Goal: Task Accomplishment & Management: Use online tool/utility

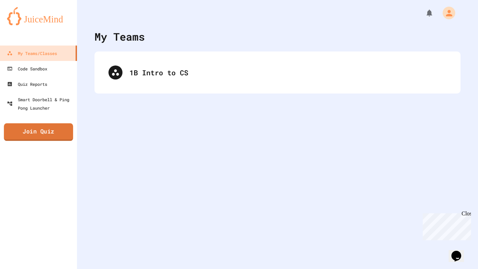
click at [34, 132] on link "Join Quiz" at bounding box center [38, 131] width 69 height 17
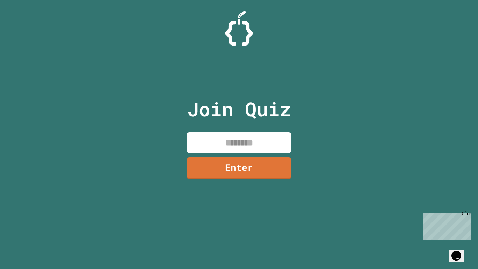
click at [225, 145] on input at bounding box center [238, 142] width 105 height 21
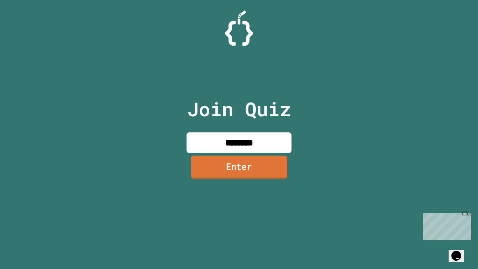
type input "********"
click at [247, 171] on link "Enter" at bounding box center [239, 167] width 97 height 23
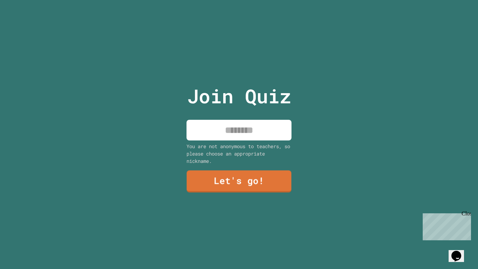
click at [227, 135] on input at bounding box center [238, 130] width 105 height 21
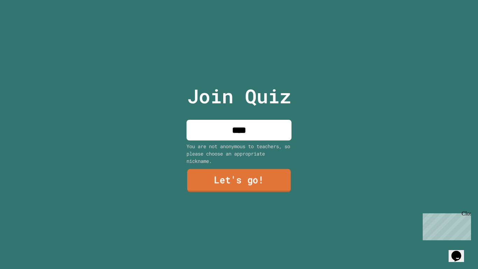
type input "****"
click at [238, 175] on link "Let's go!" at bounding box center [239, 180] width 104 height 23
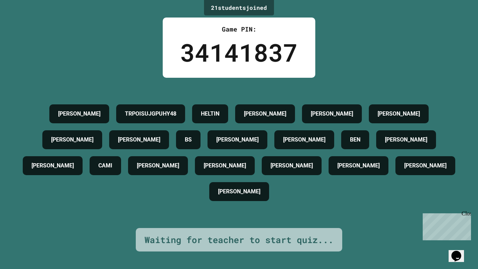
click at [467, 214] on div "Close" at bounding box center [465, 214] width 9 height 9
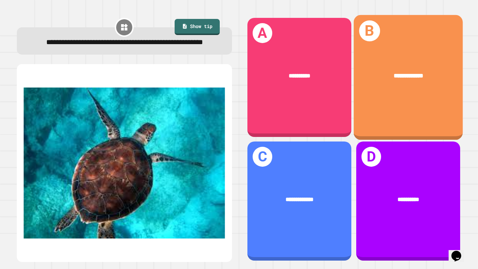
click at [394, 94] on div "**********" at bounding box center [407, 77] width 109 height 125
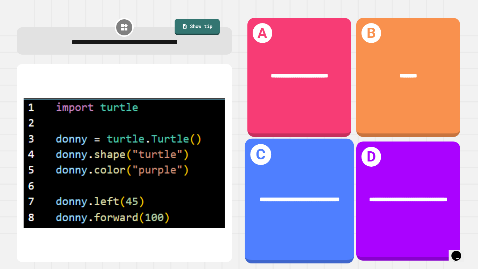
click at [317, 173] on div "**********" at bounding box center [299, 201] width 109 height 125
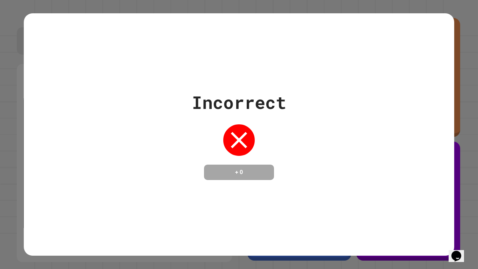
click at [317, 172] on div "Incorrect + 0" at bounding box center [239, 134] width 430 height 91
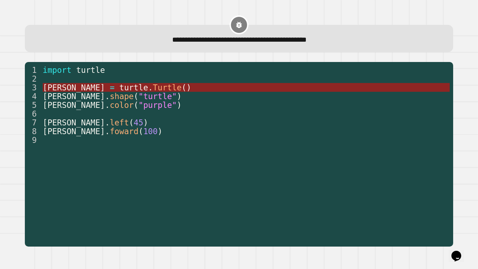
click at [119, 91] on span "turtle" at bounding box center [133, 87] width 29 height 9
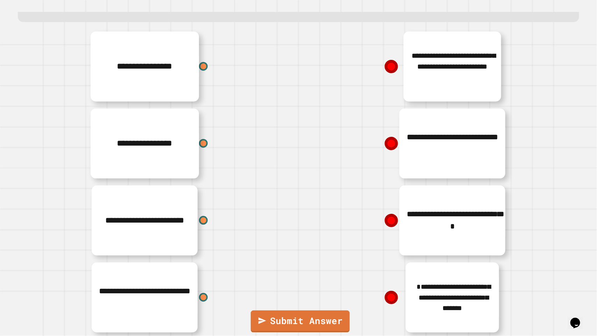
scroll to position [23, 0]
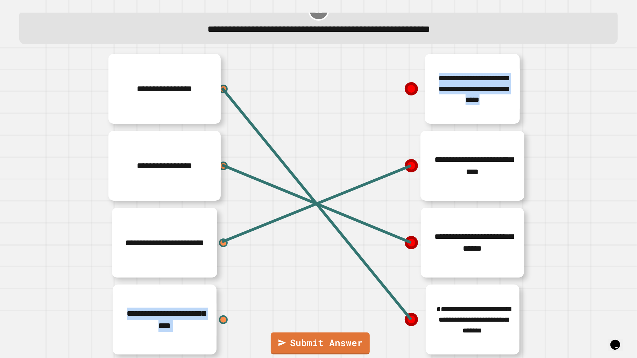
drag, startPoint x: 224, startPoint y: 239, endPoint x: 332, endPoint y: 175, distance: 126.4
click at [332, 175] on div "**********" at bounding box center [319, 204] width 420 height 308
click at [414, 163] on icon at bounding box center [411, 166] width 11 height 11
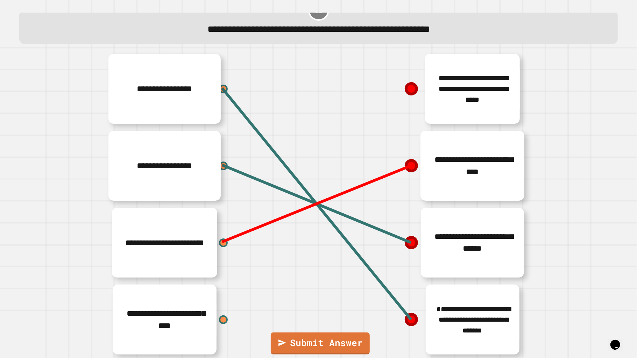
click at [410, 168] on line at bounding box center [316, 204] width 189 height 76
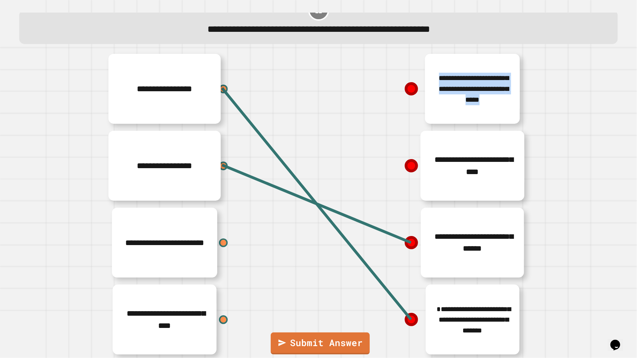
click at [409, 168] on icon at bounding box center [411, 166] width 11 height 11
click at [373, 190] on div "**********" at bounding box center [424, 165] width 210 height 77
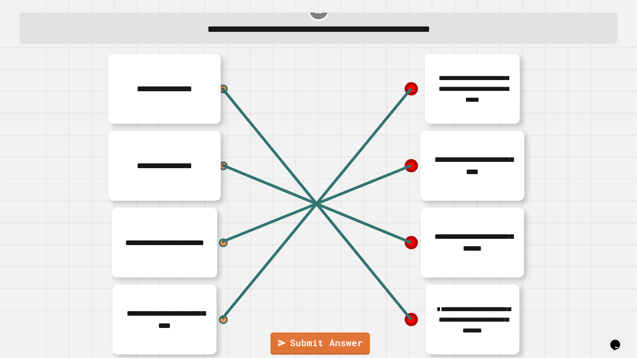
click at [299, 268] on link "Submit Answer" at bounding box center [319, 344] width 99 height 22
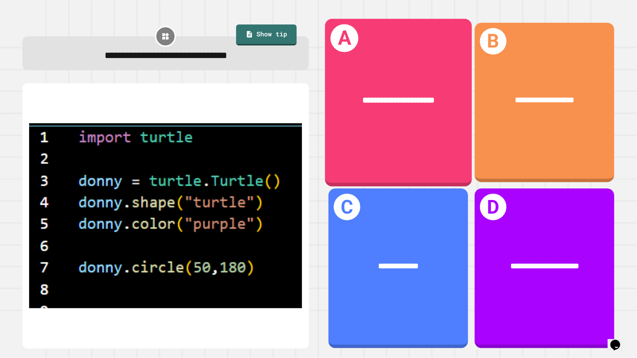
click at [425, 112] on div "**********" at bounding box center [398, 100] width 147 height 45
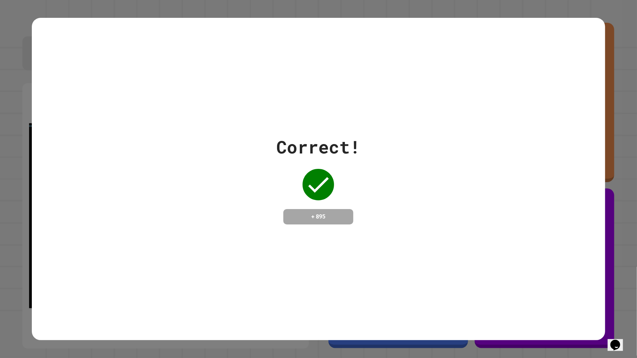
click at [294, 109] on div "Correct! + 895" at bounding box center [318, 179] width 573 height 323
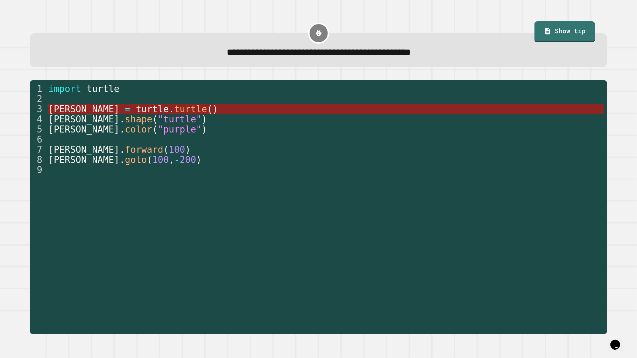
click at [136, 108] on span "turtle" at bounding box center [152, 109] width 33 height 10
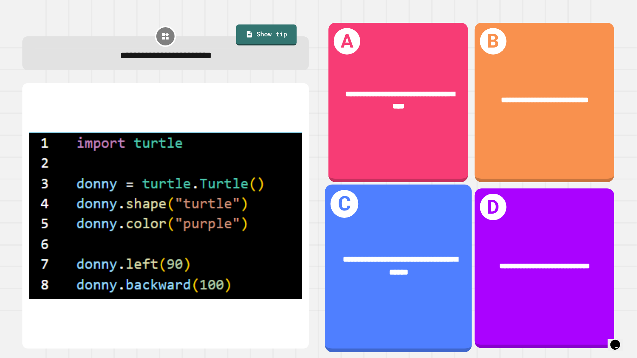
click at [407, 264] on span "**********" at bounding box center [399, 266] width 115 height 21
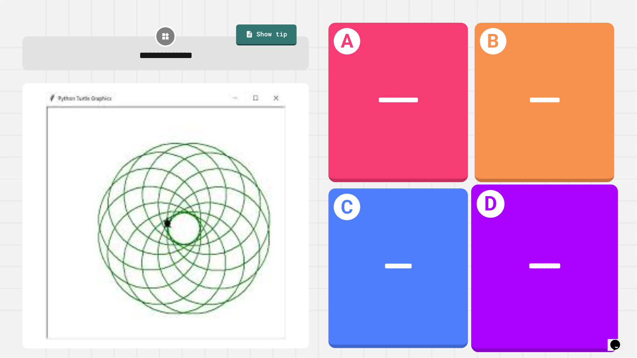
click at [478, 244] on div "**********" at bounding box center [544, 266] width 147 height 45
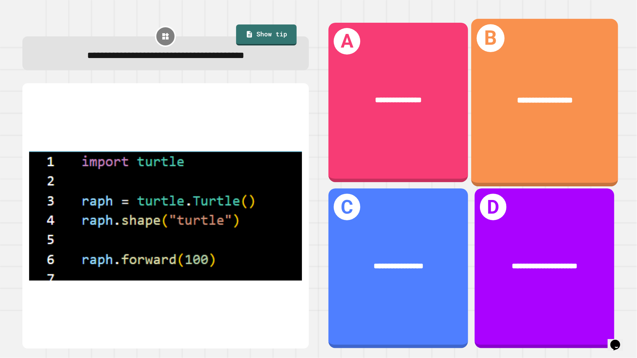
click at [478, 126] on div "**********" at bounding box center [544, 103] width 147 height 168
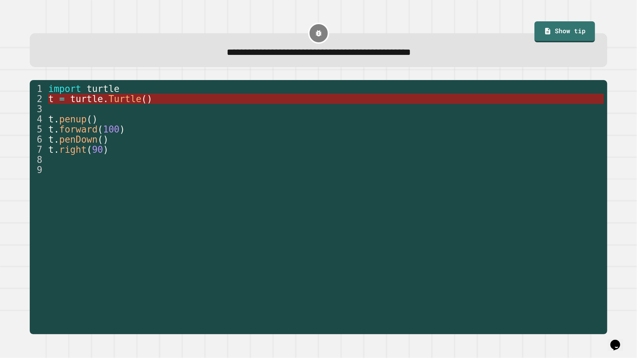
click at [152, 98] on span ")" at bounding box center [150, 99] width 6 height 10
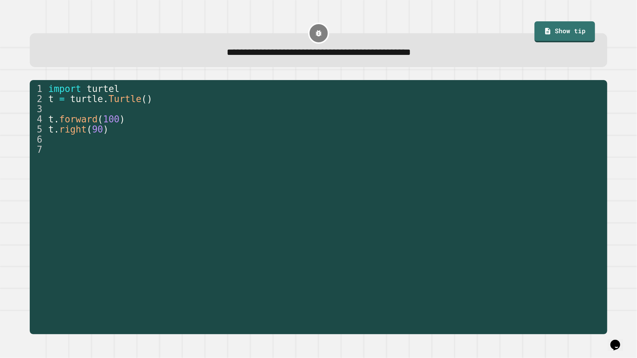
click at [112, 81] on div "1 2 3 4 5 6 7 import turtel t = turtle . Turtle ( ) t . forward ( 100 ) t . rig…" at bounding box center [319, 207] width 578 height 254
click at [112, 83] on div "1 2 3 4 5 6 7 import turtel t = turtle . Turtle ( ) t . forward ( 100 ) t . rig…" at bounding box center [319, 207] width 578 height 254
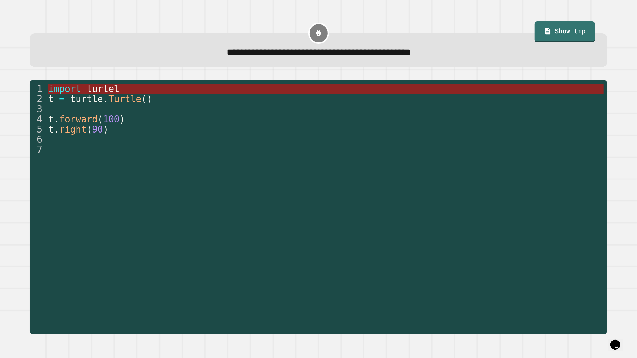
click at [113, 86] on span "turtel" at bounding box center [102, 89] width 33 height 10
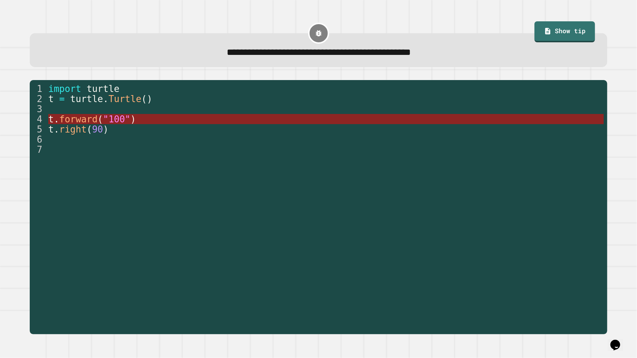
click at [83, 119] on span "forward" at bounding box center [78, 119] width 38 height 10
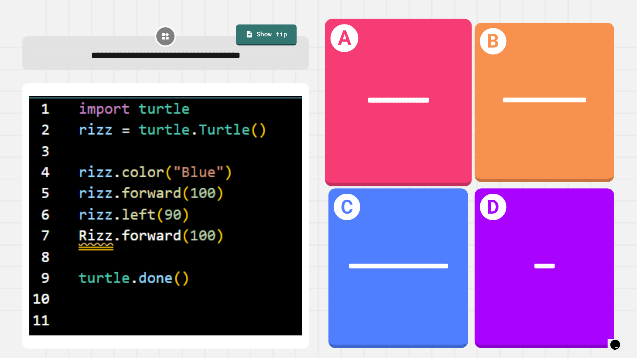
click at [416, 132] on div "**********" at bounding box center [398, 103] width 147 height 168
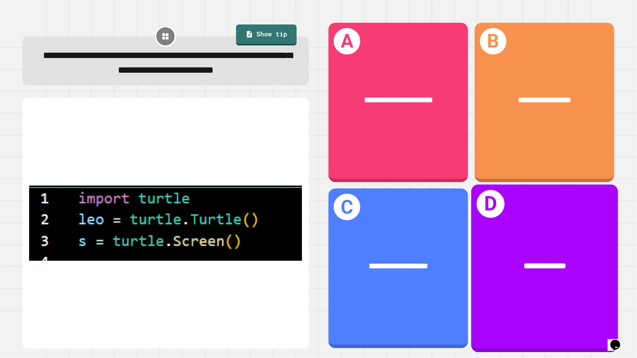
click at [478, 268] on div "**********" at bounding box center [544, 266] width 147 height 45
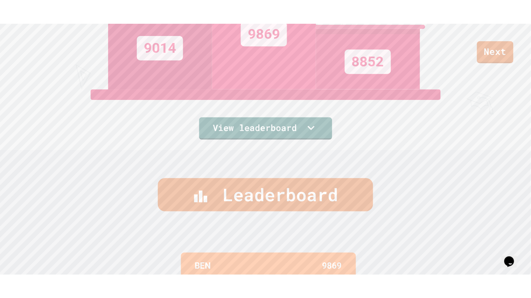
scroll to position [124, 0]
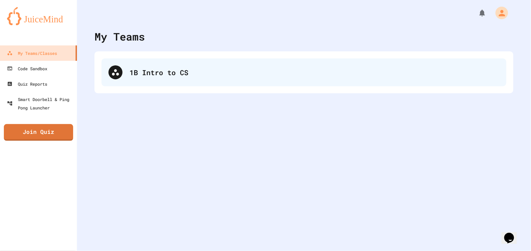
click at [136, 69] on div "1B Intro to CS" at bounding box center [314, 72] width 370 height 10
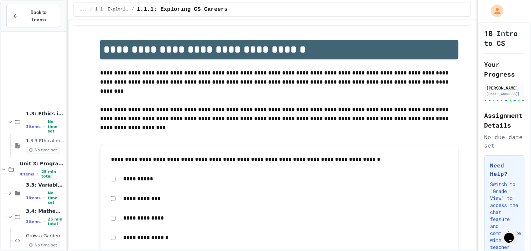
click at [42, 154] on div at bounding box center [33, 189] width 65 height 309
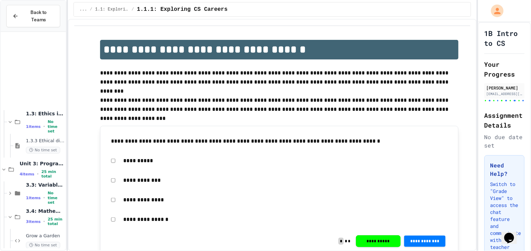
scroll to position [104, 0]
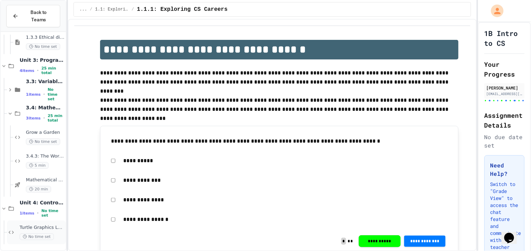
click at [38, 227] on span "Turtle Graphics Logo/character" at bounding box center [42, 228] width 45 height 6
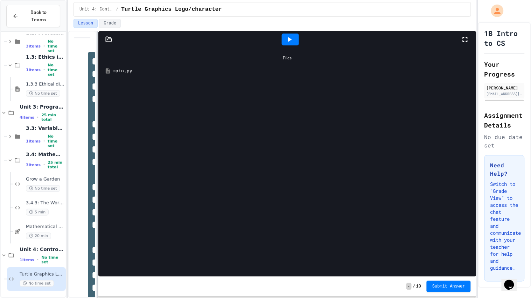
scroll to position [57, 0]
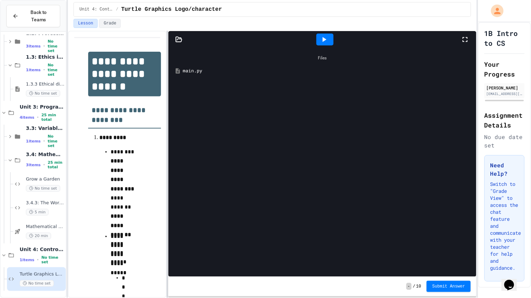
click at [167, 107] on div at bounding box center [167, 165] width 1 height 268
click at [323, 40] on icon at bounding box center [325, 39] width 4 height 5
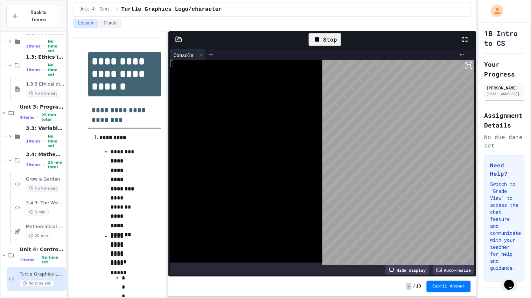
click at [322, 113] on body "**********" at bounding box center [265, 149] width 531 height 298
click at [379, 59] on div at bounding box center [336, 55] width 262 height 10
click at [464, 40] on icon at bounding box center [465, 39] width 8 height 8
click at [476, 251] on html "**********" at bounding box center [265, 149] width 531 height 298
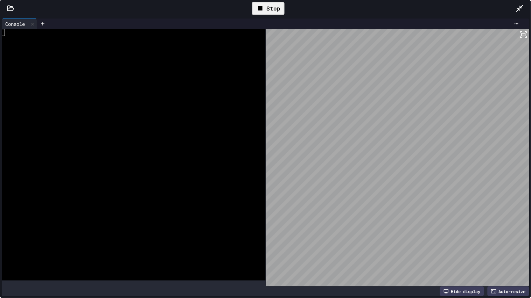
click at [464, 251] on div "Hide display" at bounding box center [462, 292] width 44 height 10
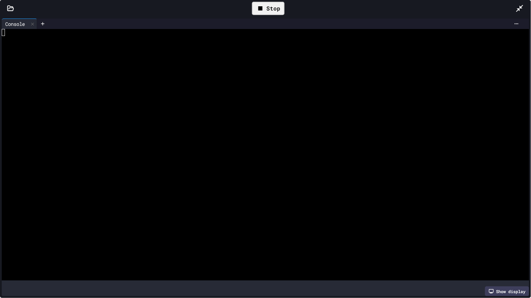
click at [525, 251] on div "Show display" at bounding box center [507, 292] width 44 height 10
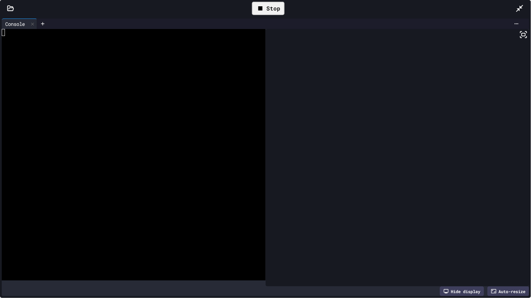
click at [506, 251] on div "Auto-resize" at bounding box center [508, 292] width 42 height 10
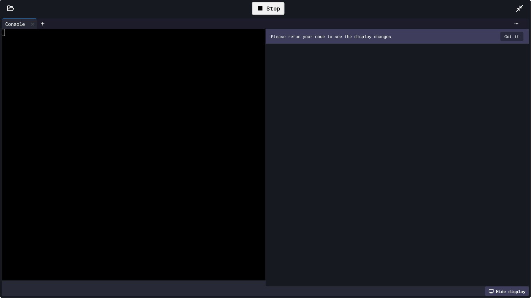
click at [516, 251] on div "Hide display" at bounding box center [507, 292] width 44 height 10
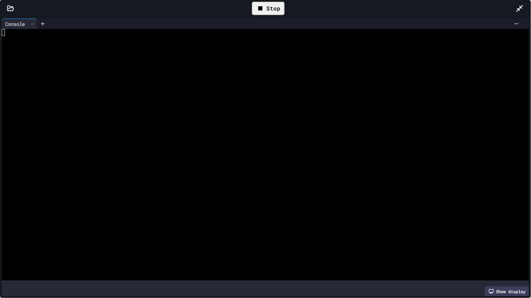
click at [516, 251] on div "Show display" at bounding box center [507, 292] width 44 height 10
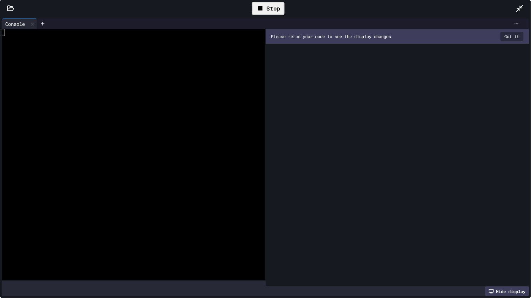
click at [516, 22] on icon at bounding box center [517, 24] width 6 height 6
click at [298, 44] on div at bounding box center [265, 149] width 531 height 298
click at [44, 25] on icon at bounding box center [43, 24] width 6 height 6
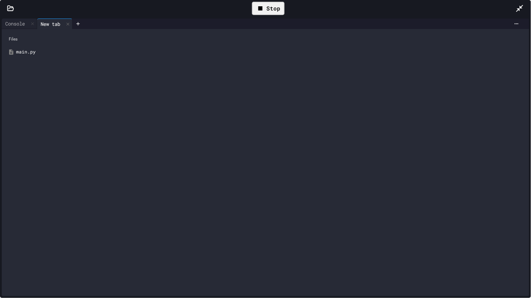
click at [24, 54] on div "main.py" at bounding box center [270, 52] width 509 height 7
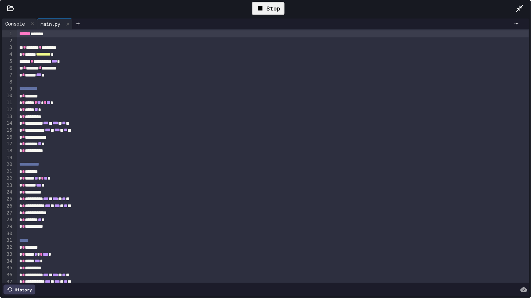
click at [12, 22] on div "Console" at bounding box center [15, 23] width 27 height 7
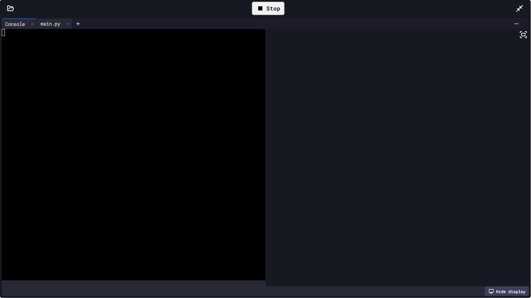
click at [42, 22] on div "main.py" at bounding box center [50, 23] width 27 height 7
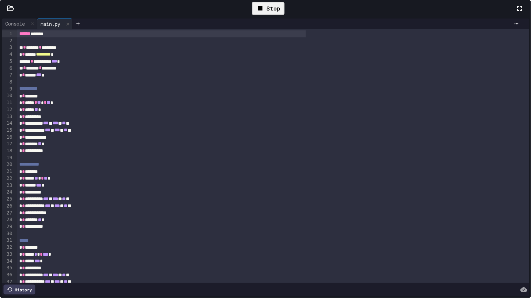
click at [262, 10] on icon at bounding box center [260, 8] width 4 height 4
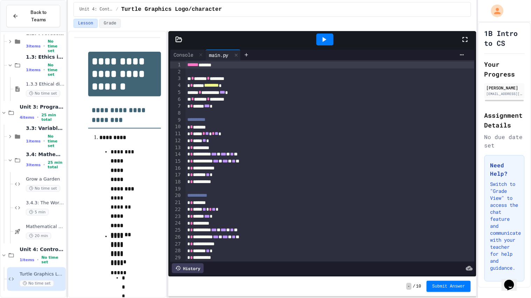
click at [318, 38] on div at bounding box center [324, 40] width 17 height 12
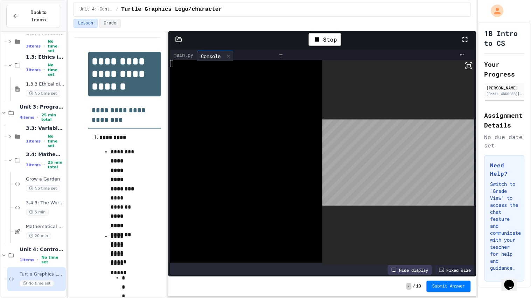
drag, startPoint x: 180, startPoint y: 56, endPoint x: 214, endPoint y: 57, distance: 33.9
click at [214, 57] on div "Console main.py" at bounding box center [222, 55] width 105 height 10
click at [214, 56] on div "main.py" at bounding box center [218, 54] width 27 height 7
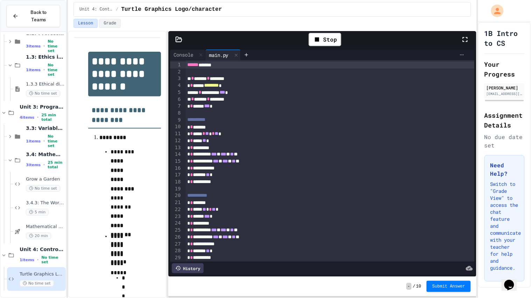
click at [464, 57] on icon at bounding box center [462, 55] width 6 height 6
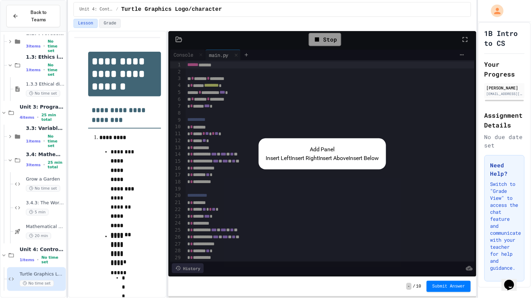
click at [379, 161] on button "Insert Below" at bounding box center [364, 158] width 30 height 8
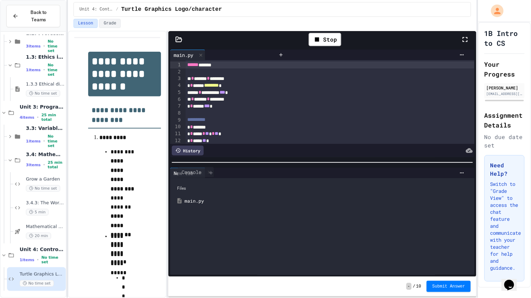
drag, startPoint x: 178, startPoint y: 55, endPoint x: 188, endPoint y: 176, distance: 121.8
click at [188, 176] on div "**********" at bounding box center [322, 162] width 308 height 229
drag, startPoint x: 183, startPoint y: 172, endPoint x: 184, endPoint y: 52, distance: 119.6
click at [184, 52] on div "**********" at bounding box center [322, 162] width 308 height 229
click at [184, 52] on div "Console" at bounding box center [183, 54] width 27 height 7
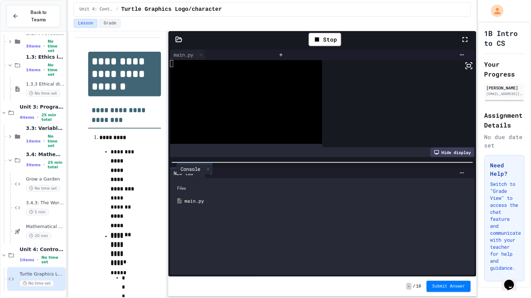
drag, startPoint x: 184, startPoint y: 52, endPoint x: 191, endPoint y: 176, distance: 124.1
click at [191, 176] on div "Console main.py WWWWWWWWWWWWWWWWWWWWWWWWWWWWWWWW Hide display New tab Files mai…" at bounding box center [322, 162] width 308 height 229
click at [213, 169] on div at bounding box center [210, 173] width 11 height 10
click at [224, 172] on div "New tab" at bounding box center [218, 173] width 27 height 7
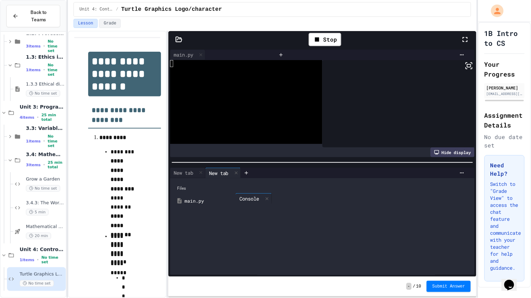
drag, startPoint x: 183, startPoint y: 56, endPoint x: 245, endPoint y: 198, distance: 155.9
click at [245, 198] on div "Console main.py WWWWWWWWWWWWWWWWWWWWWWWWWWWWWWWW Hide display New tab New tab F…" at bounding box center [322, 162] width 308 height 229
click at [238, 172] on icon at bounding box center [236, 173] width 5 height 5
click at [219, 56] on div "main.py" at bounding box center [218, 54] width 27 height 7
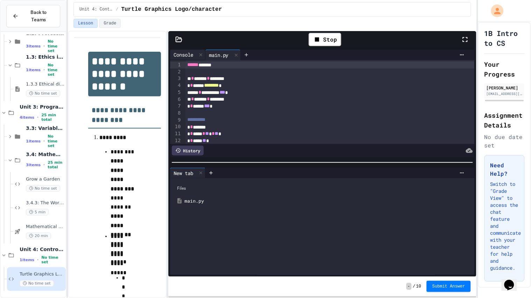
click at [184, 56] on div "Console" at bounding box center [183, 54] width 27 height 7
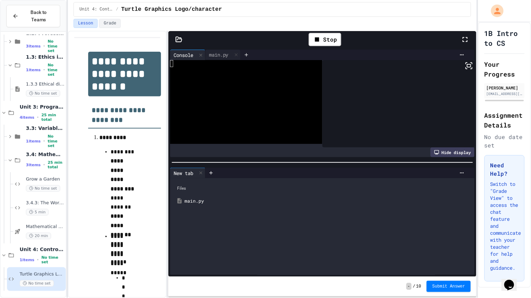
click at [177, 41] on icon at bounding box center [178, 39] width 7 height 7
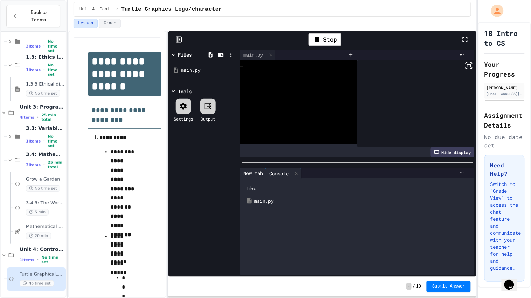
drag, startPoint x: 253, startPoint y: 54, endPoint x: 280, endPoint y: 174, distance: 122.9
click at [280, 174] on div "Console main.py WWWWWWWWWWWWWWWWWWWWWWWWWWWWWWWW Hide display New tab Files mai…" at bounding box center [357, 162] width 238 height 229
click at [271, 172] on icon at bounding box center [270, 173] width 5 height 5
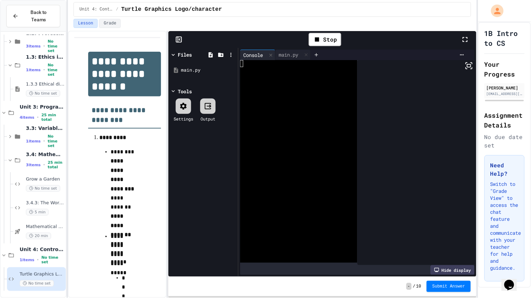
click at [479, 64] on div "1B Intro to CS Your Progress [PERSON_NAME] [EMAIL_ADDRESS][DOMAIN_NAME] Assignm…" at bounding box center [504, 155] width 53 height 266
click at [470, 68] on icon at bounding box center [469, 66] width 8 height 8
click at [462, 52] on icon at bounding box center [462, 55] width 6 height 6
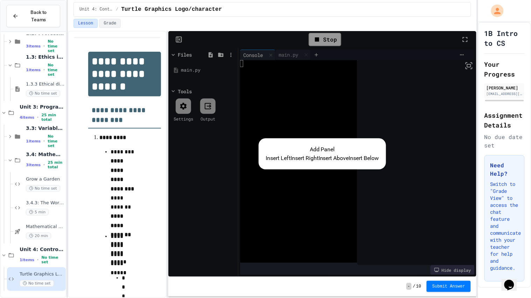
click at [366, 161] on button "Insert Below" at bounding box center [364, 158] width 30 height 8
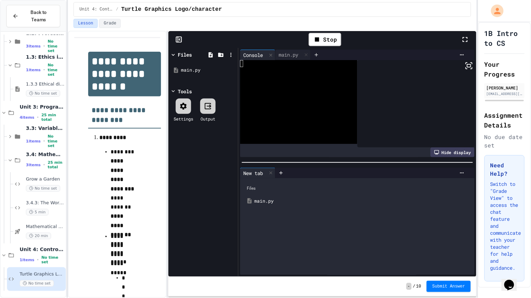
click at [251, 188] on div "Files" at bounding box center [356, 188] width 227 height 13
click at [177, 91] on div at bounding box center [174, 91] width 8 height 7
click at [176, 90] on icon at bounding box center [173, 91] width 6 height 6
click at [203, 104] on div at bounding box center [207, 106] width 15 height 15
click at [178, 53] on div "Files" at bounding box center [185, 54] width 14 height 7
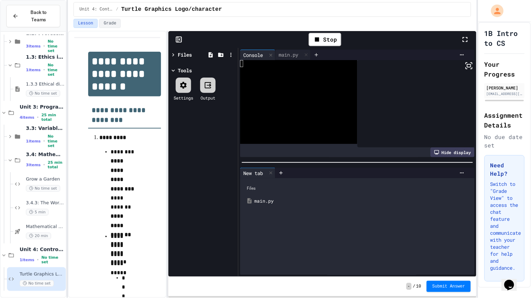
click at [176, 54] on icon at bounding box center [173, 55] width 6 height 6
click at [254, 53] on div "Console" at bounding box center [253, 54] width 27 height 7
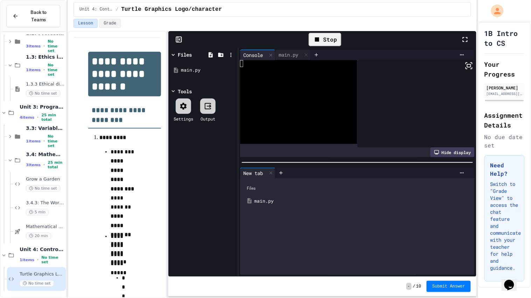
click at [324, 41] on div "Stop" at bounding box center [325, 39] width 33 height 13
drag, startPoint x: 254, startPoint y: 56, endPoint x: 289, endPoint y: 164, distance: 113.1
click at [289, 164] on div "Console main.py WWWWWWWWWWWWWWWWWWWWWWWWWWWWWWWW Hide display New tab Files mai…" at bounding box center [357, 162] width 238 height 229
drag, startPoint x: 261, startPoint y: 56, endPoint x: 295, endPoint y: 177, distance: 126.1
click at [295, 177] on div "Console main.py WWWWWWWWWWWWWWWWWWWWWWWWWWWWWWWW Hide display New tab Files mai…" at bounding box center [357, 162] width 238 height 229
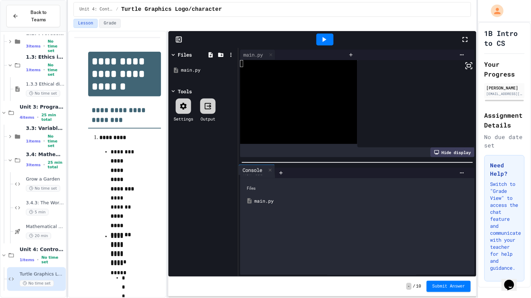
drag, startPoint x: 259, startPoint y: 55, endPoint x: 257, endPoint y: 174, distance: 118.6
click at [257, 174] on div "Console main.py WWWWWWWWWWWWWWWWWWWWWWWWWWWWWWWW Hide display New tab Files mai…" at bounding box center [357, 162] width 238 height 229
click at [468, 64] on icon at bounding box center [469, 66] width 8 height 8
click at [467, 40] on icon at bounding box center [465, 39] width 8 height 8
click at [357, 61] on div at bounding box center [415, 103] width 117 height 87
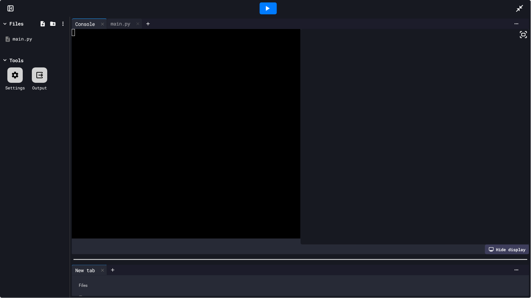
click at [290, 251] on div at bounding box center [300, 259] width 461 height 7
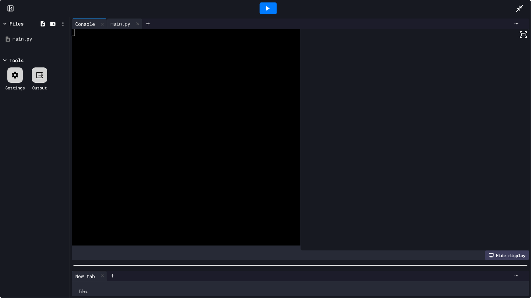
click at [123, 23] on div "main.py" at bounding box center [120, 23] width 27 height 7
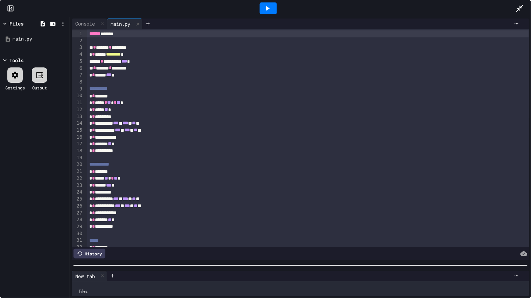
click at [271, 10] on icon at bounding box center [267, 8] width 8 height 8
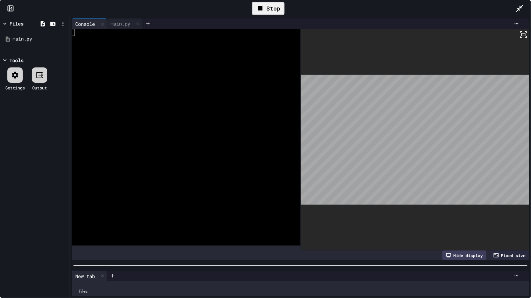
click at [70, 52] on div "Console main.py WWWWWWWWWWWWWWWWWWWWWWWWWWWWWWWW Hide display Fixed size" at bounding box center [300, 140] width 461 height 246
click at [102, 50] on div at bounding box center [182, 53] width 220 height 7
click at [118, 24] on div "main.py" at bounding box center [120, 23] width 27 height 7
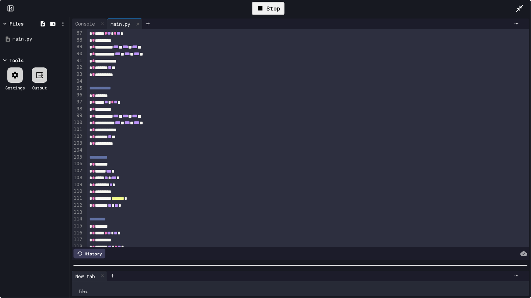
scroll to position [702, 0]
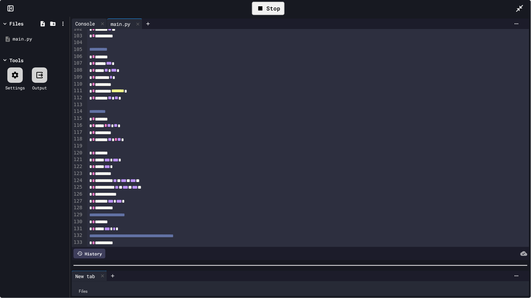
click at [86, 19] on div "Console" at bounding box center [89, 24] width 35 height 10
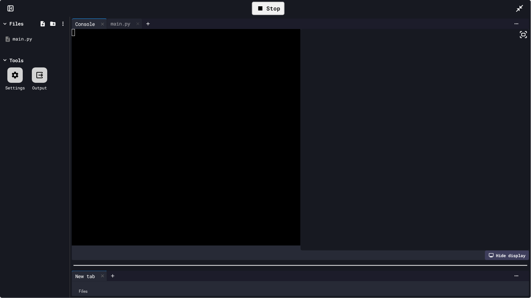
click at [262, 7] on icon at bounding box center [260, 8] width 4 height 4
click at [262, 9] on div at bounding box center [268, 8] width 17 height 12
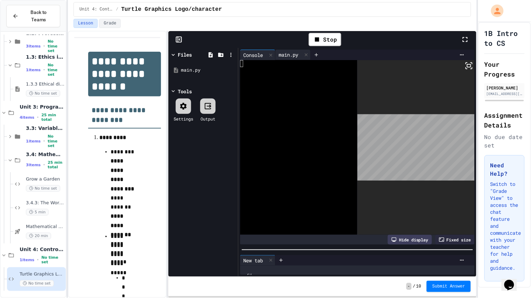
click at [287, 51] on div "main.py" at bounding box center [288, 54] width 27 height 7
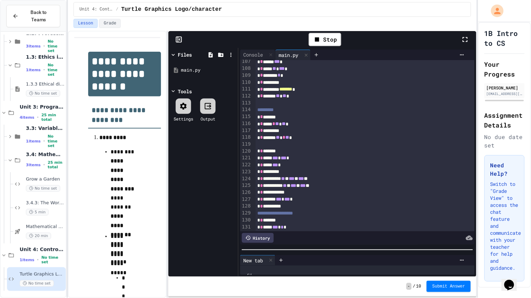
scroll to position [749, 0]
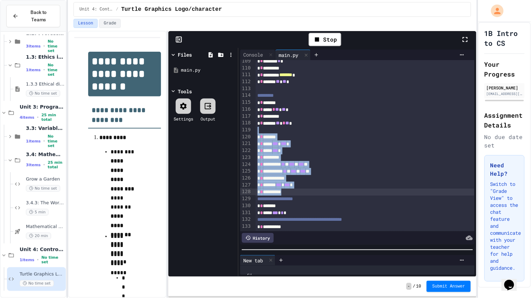
drag, startPoint x: 288, startPoint y: 130, endPoint x: 332, endPoint y: 191, distance: 74.6
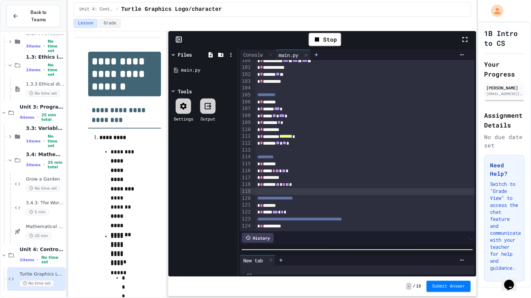
scroll to position [687, 0]
click at [322, 42] on div "Stop" at bounding box center [325, 39] width 33 height 13
click at [322, 42] on icon at bounding box center [324, 39] width 8 height 8
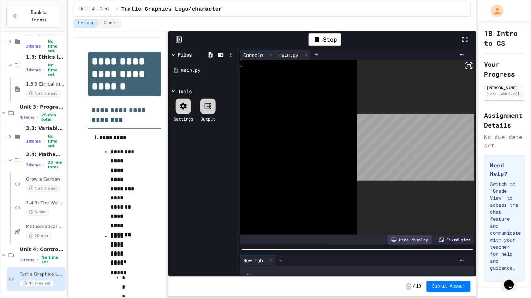
click at [285, 54] on div "main.py" at bounding box center [288, 54] width 27 height 7
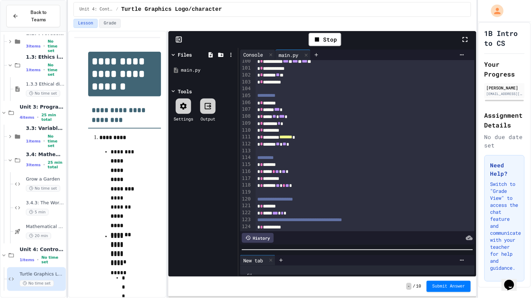
click at [256, 52] on div "Console" at bounding box center [253, 54] width 27 height 7
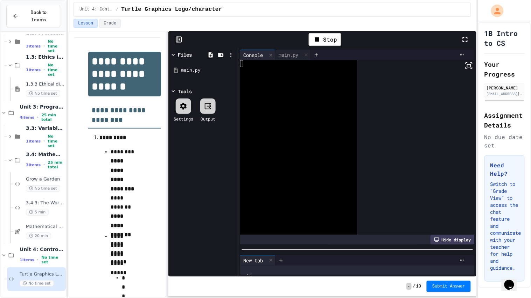
click at [401, 144] on div at bounding box center [415, 147] width 117 height 175
click at [332, 41] on div "Stop" at bounding box center [325, 39] width 33 height 13
click at [332, 41] on div at bounding box center [324, 40] width 17 height 12
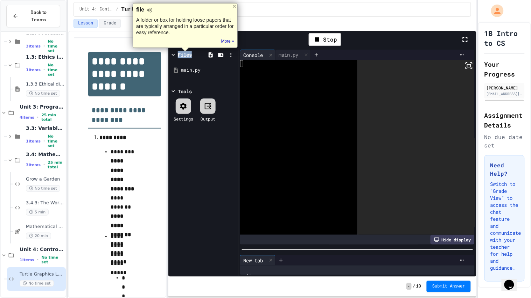
click at [339, 122] on div at bounding box center [296, 119] width 112 height 7
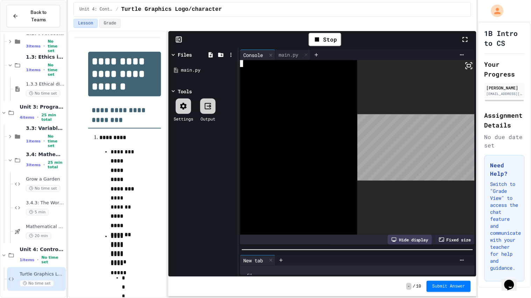
click at [381, 128] on body "**********" at bounding box center [265, 149] width 531 height 298
click at [450, 251] on span "Submit Answer" at bounding box center [448, 286] width 33 height 6
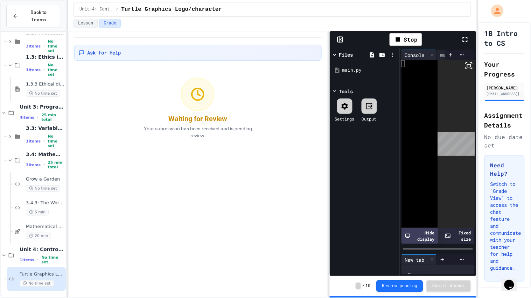
click at [327, 157] on div "Ask for Help Waiting for Review Your submission has been received and is pendin…" at bounding box center [272, 165] width 409 height 268
click at [329, 137] on div "Stop Files main.py Tools Settings Output Console main.py WWWWWWWWWWWWWWWWWWWWWW…" at bounding box center [402, 165] width 147 height 268
click at [329, 146] on div "Stop Files main.py Tools Settings Output Console main.py WWWWWWWWWWWWWWWWWWWWWW…" at bounding box center [402, 165] width 147 height 268
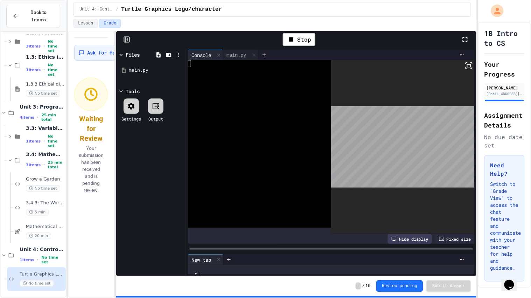
click at [111, 144] on div "Ask for Help Waiting for Review Your submission has been received and is pendin…" at bounding box center [272, 165] width 409 height 268
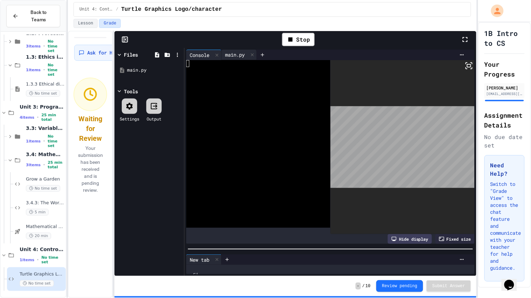
click at [235, 53] on div "main.py" at bounding box center [234, 54] width 27 height 7
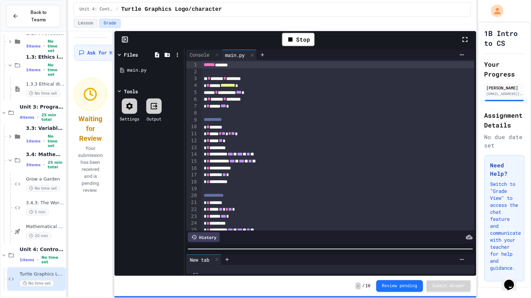
click at [226, 108] on span "***" at bounding box center [223, 106] width 6 height 5
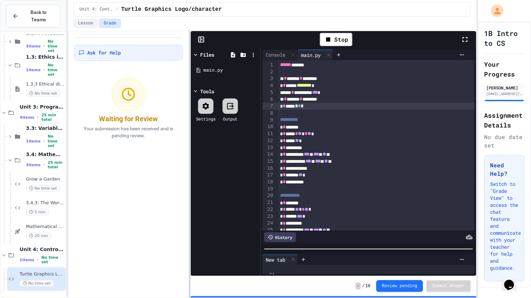
click at [236, 125] on div "**********" at bounding box center [272, 165] width 409 height 268
